Goal: Task Accomplishment & Management: Use online tool/utility

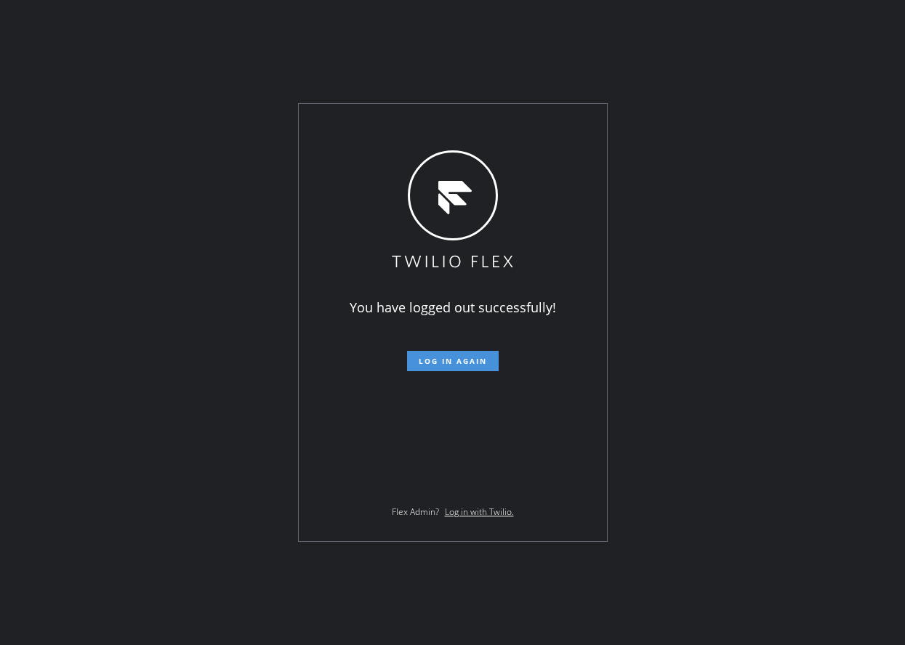
click at [496, 367] on button "Log in again" at bounding box center [453, 361] width 92 height 20
